Goal: Navigation & Orientation: Find specific page/section

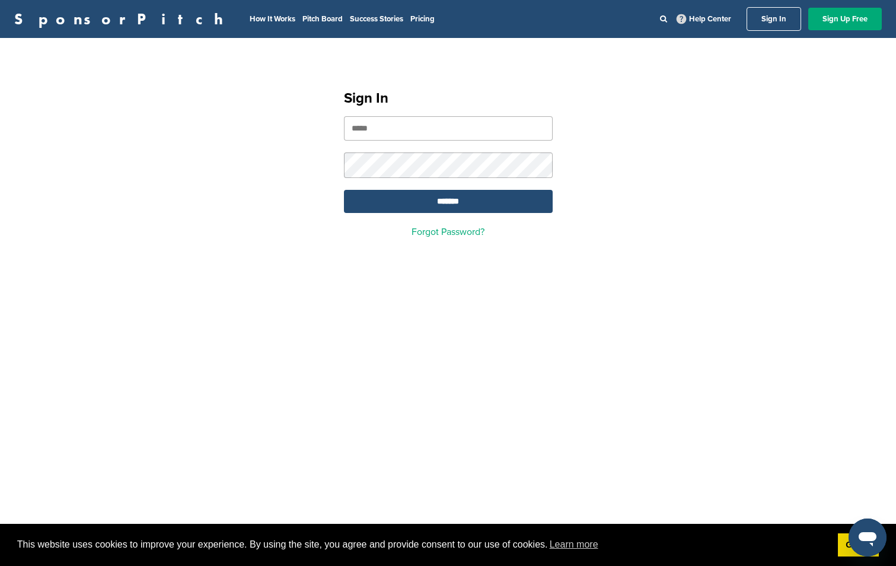
click at [470, 122] on input "email" at bounding box center [448, 128] width 209 height 24
type input "**********"
click at [344, 190] on input "*******" at bounding box center [448, 201] width 209 height 23
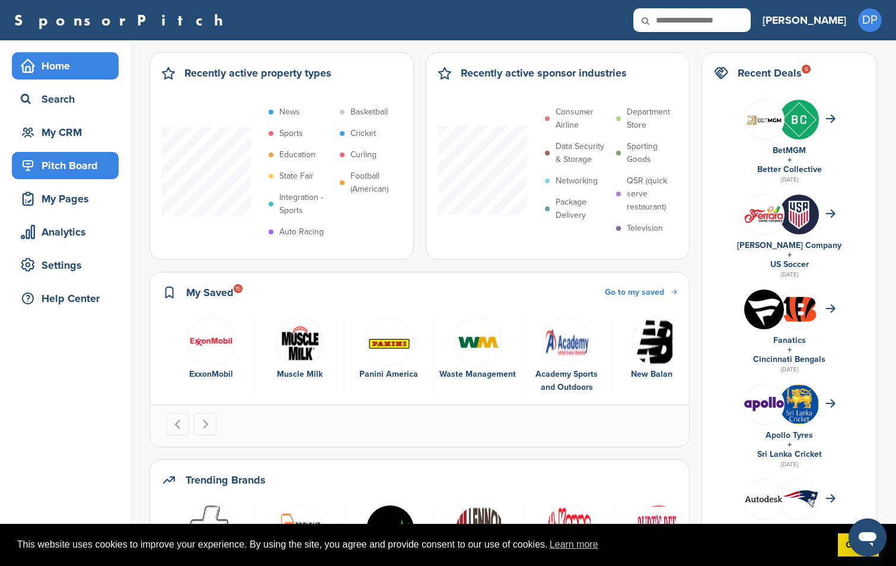
click at [79, 173] on div "Pitch Board" at bounding box center [68, 165] width 101 height 21
